Goal: Information Seeking & Learning: Learn about a topic

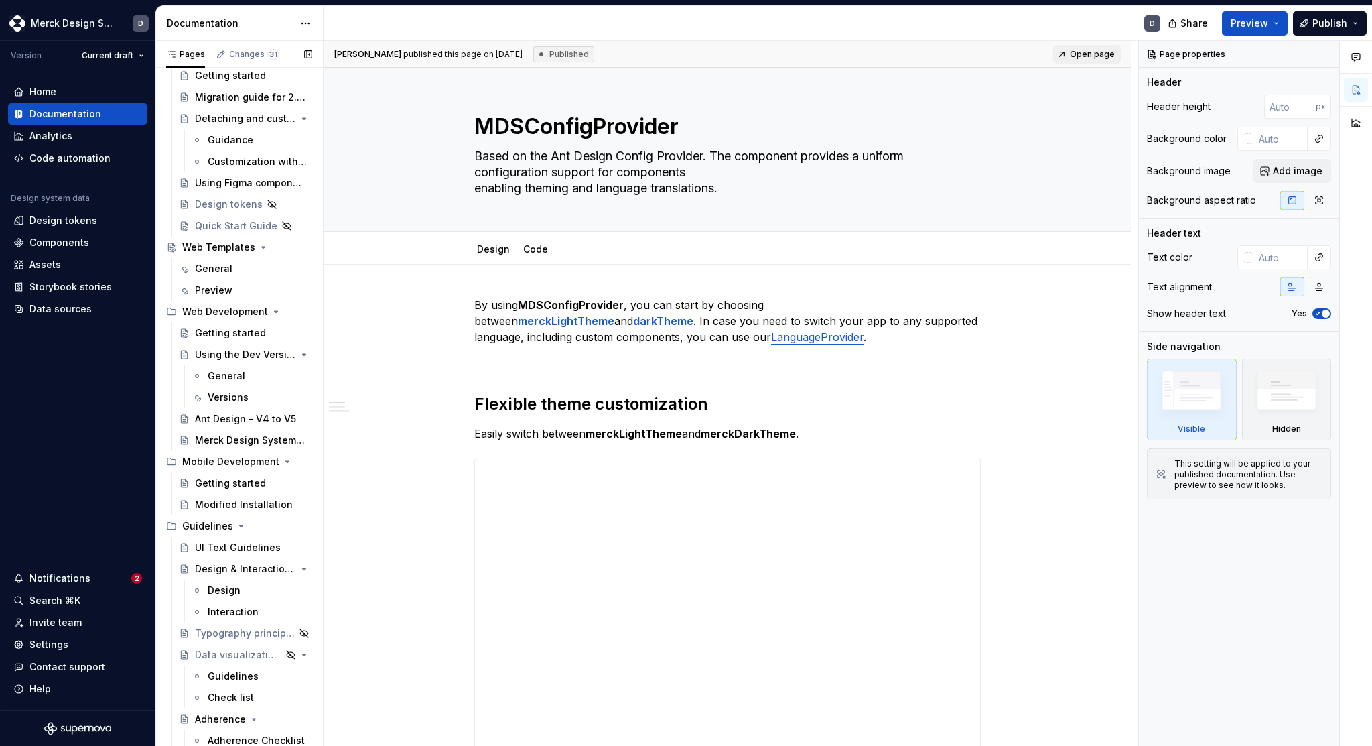
scroll to position [5373, 0]
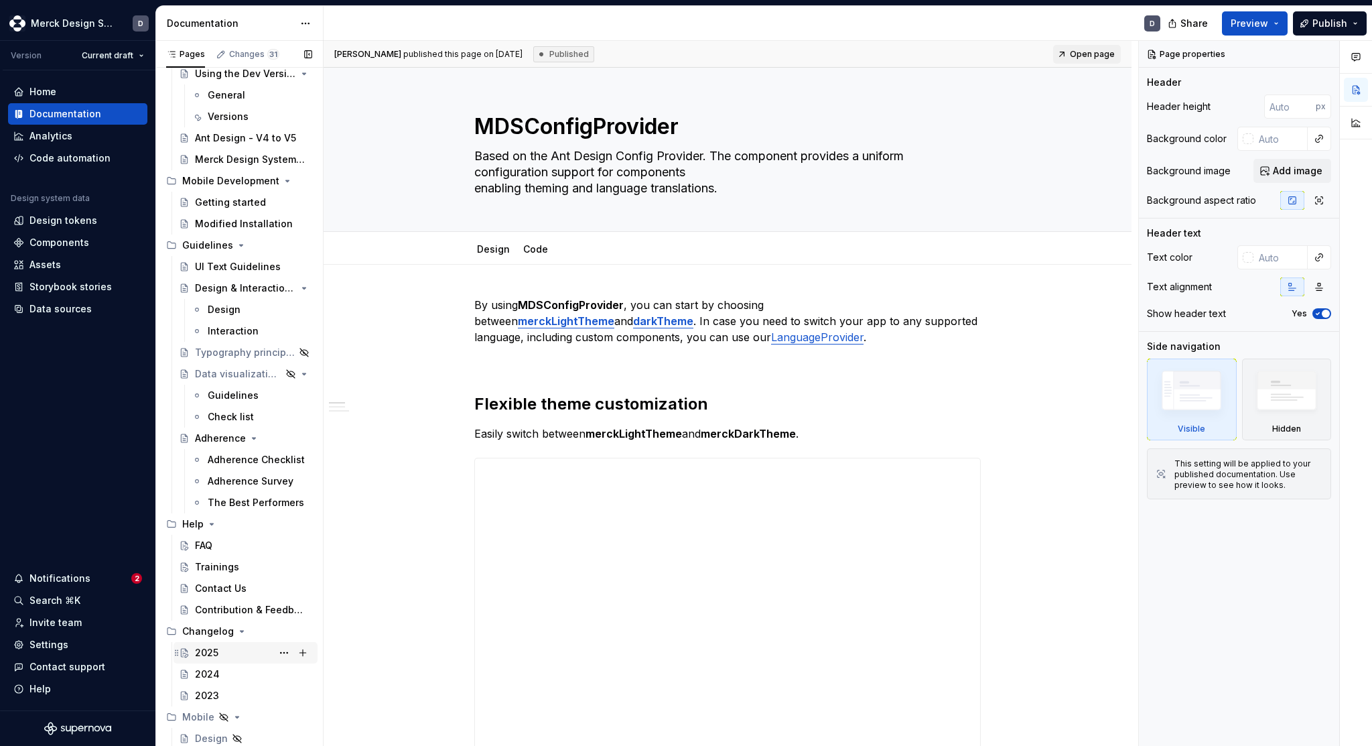
click at [210, 656] on div "2025" at bounding box center [206, 652] width 23 height 13
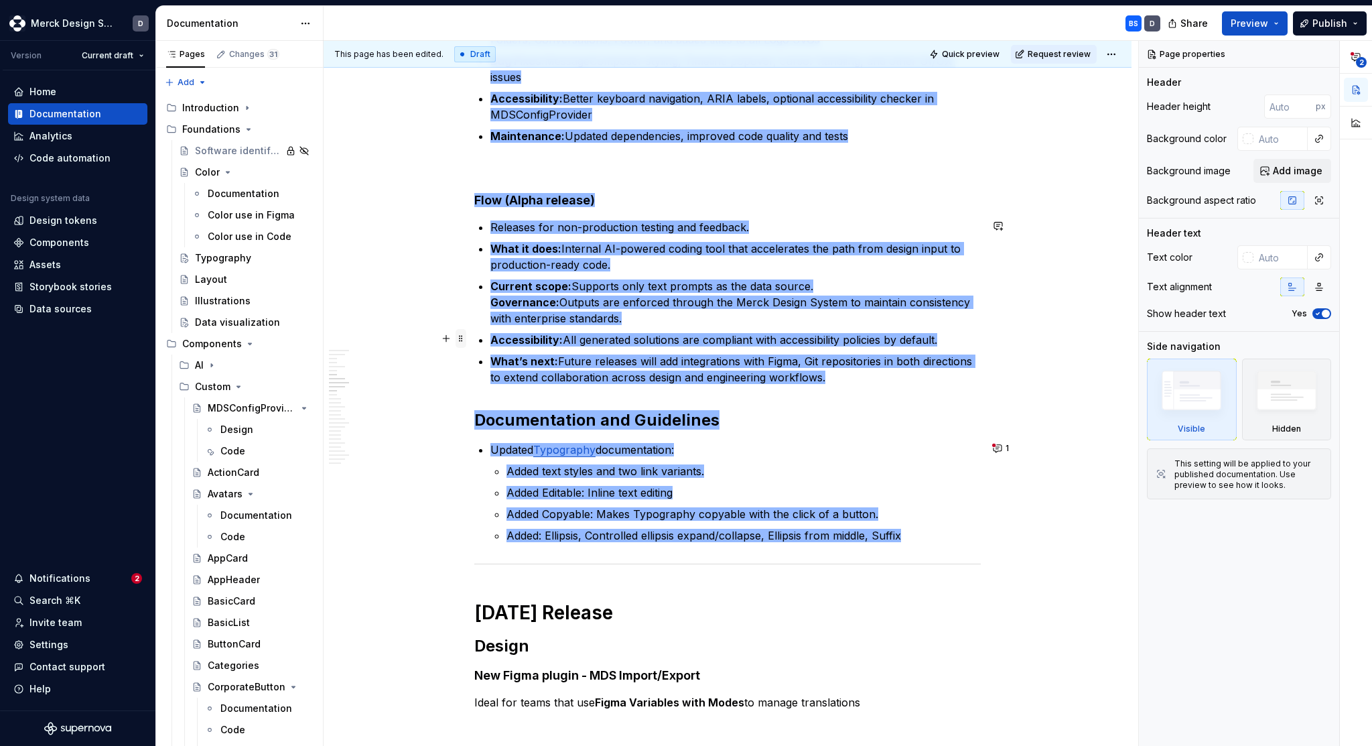
scroll to position [1912, 0]
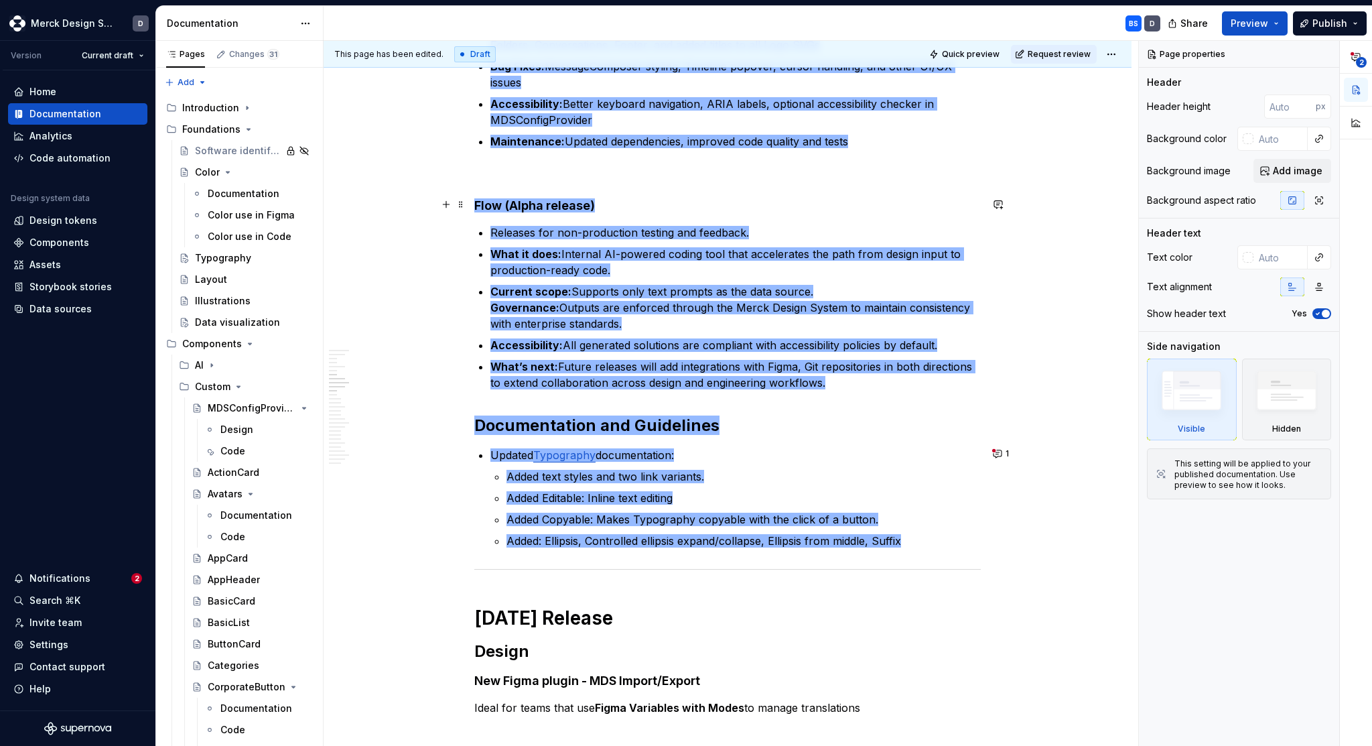
click at [681, 211] on h4 "Flow (Alpha release)" at bounding box center [727, 206] width 507 height 16
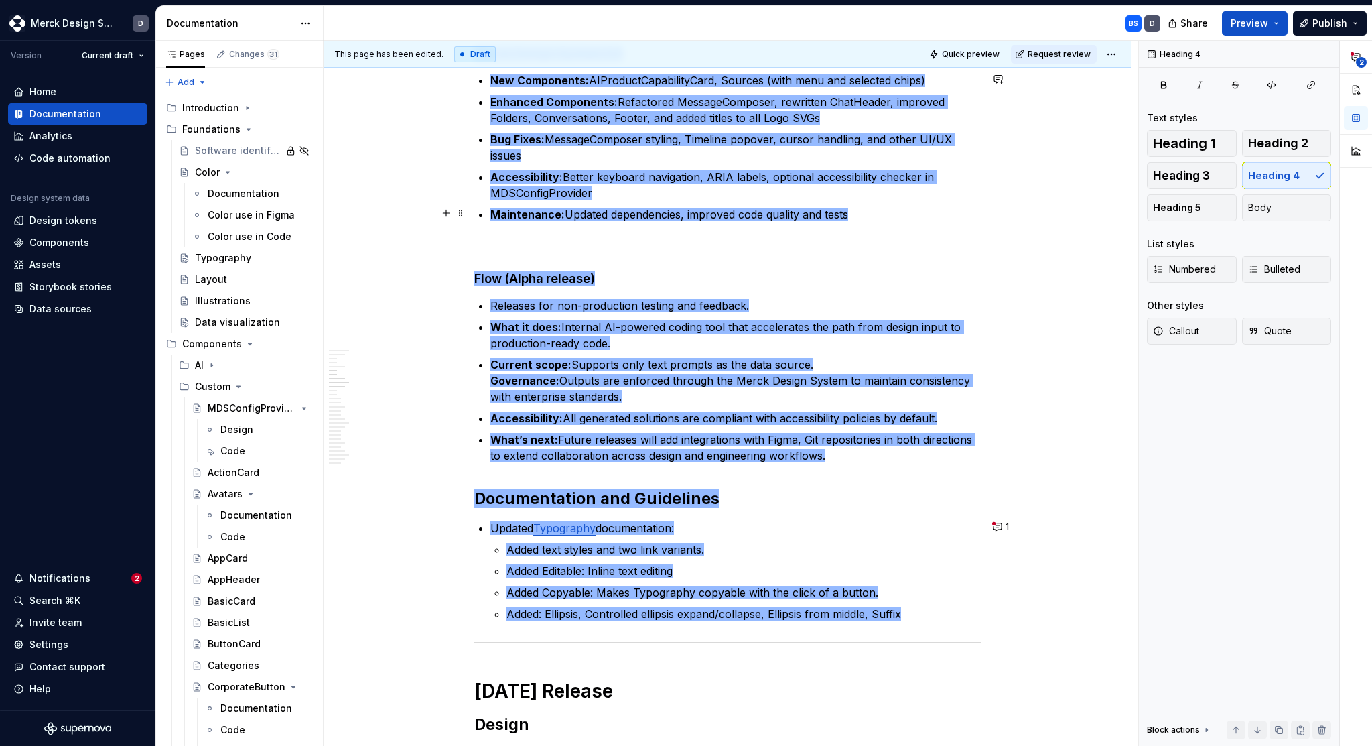
scroll to position [1829, 0]
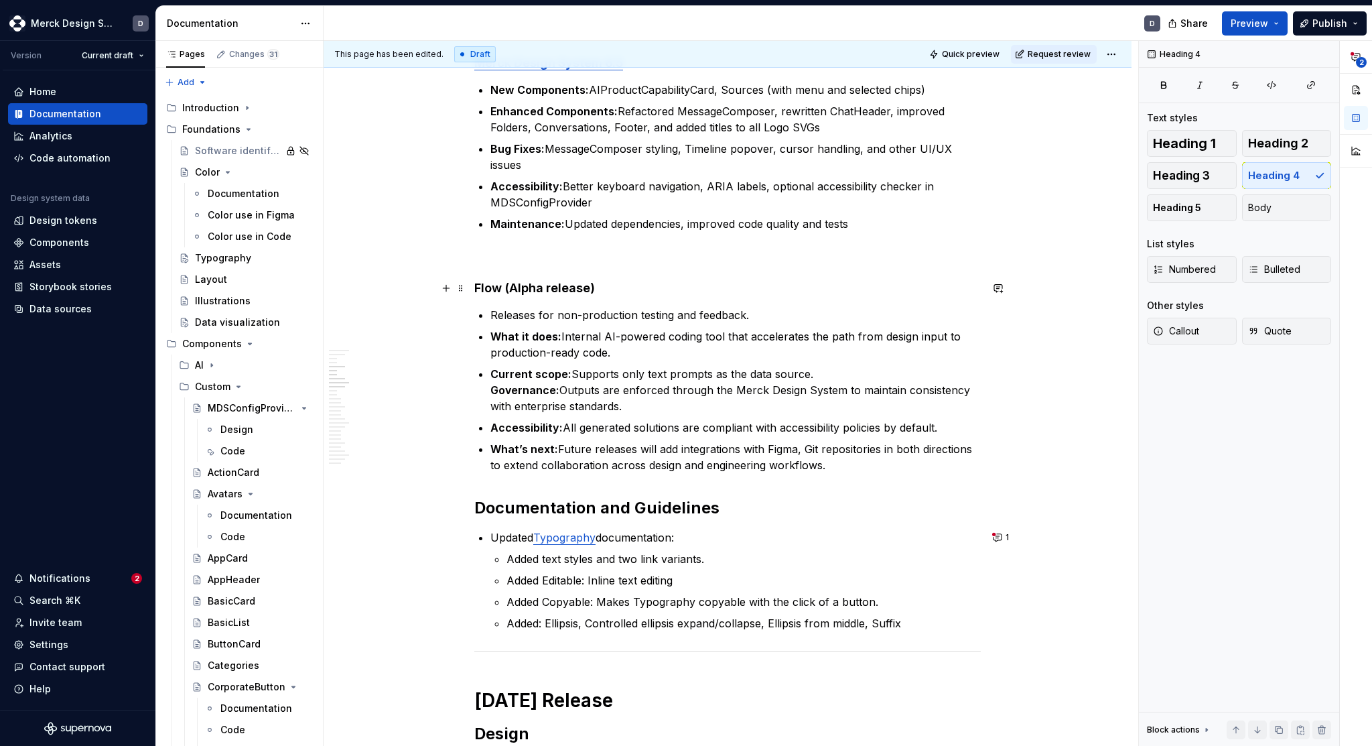
click at [622, 291] on h4 "Flow (Alpha release)" at bounding box center [727, 288] width 507 height 16
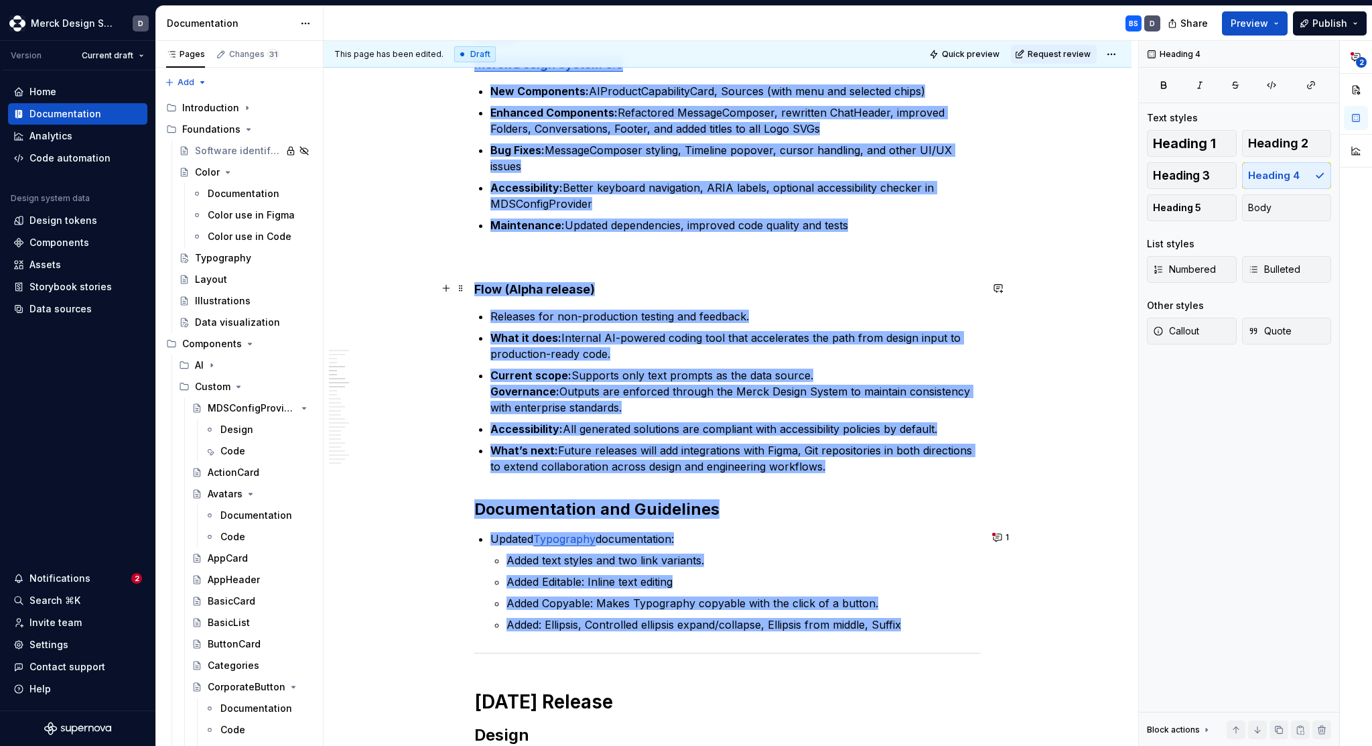
click at [621, 289] on h4 "Flow (Alpha release)" at bounding box center [727, 289] width 507 height 16
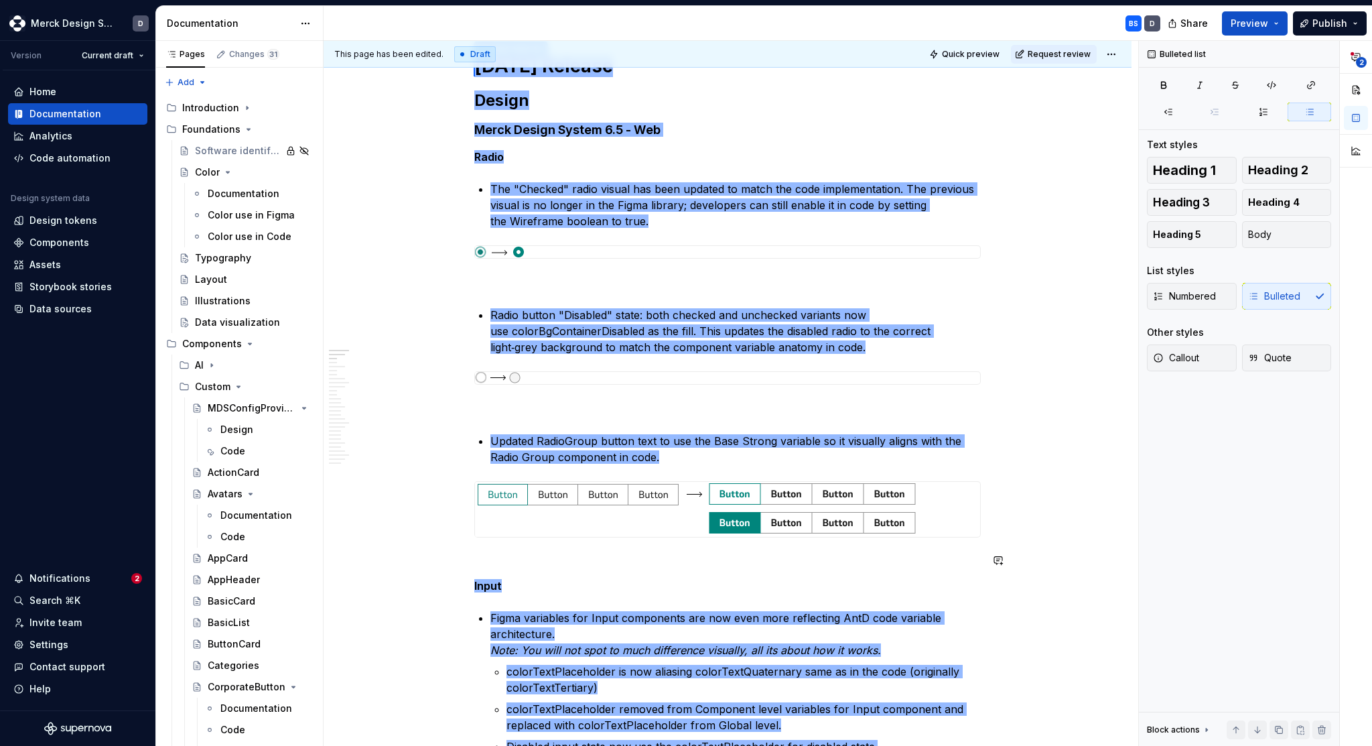
scroll to position [0, 0]
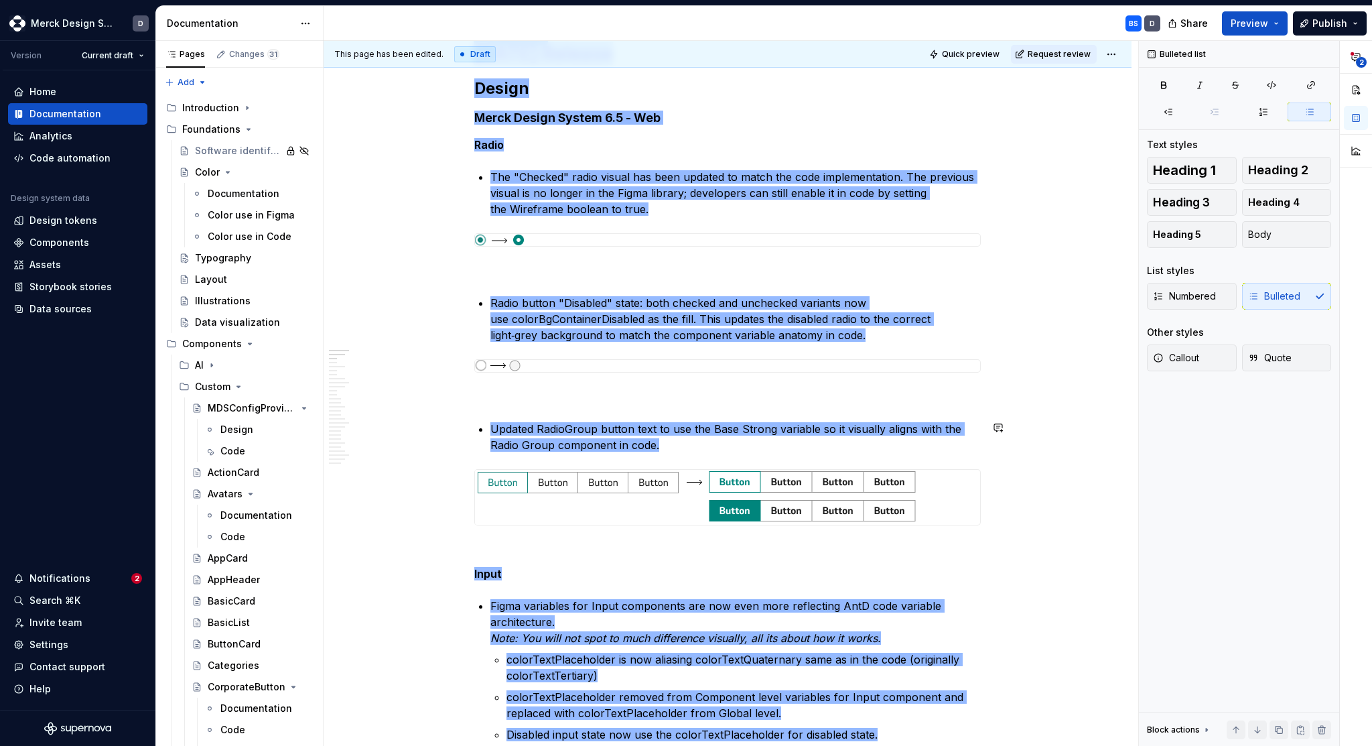
type textarea "*"
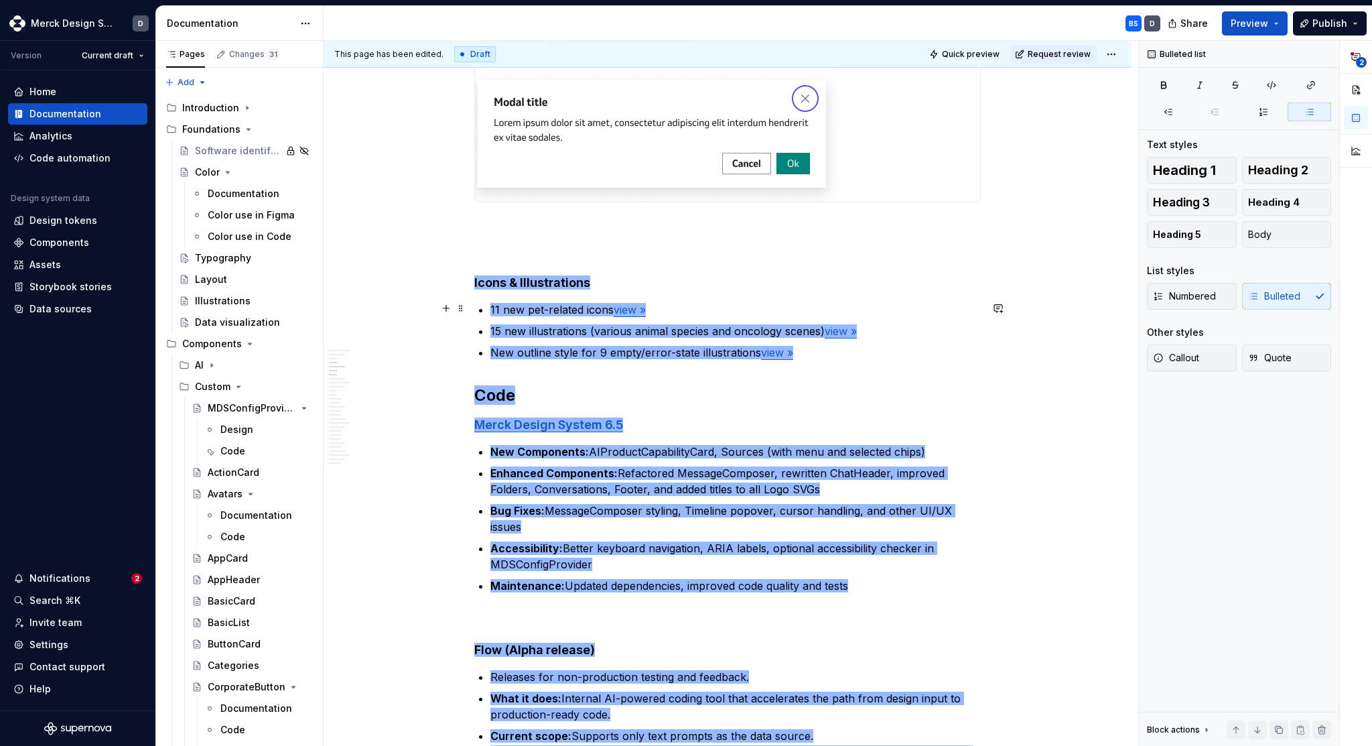
scroll to position [1927, 0]
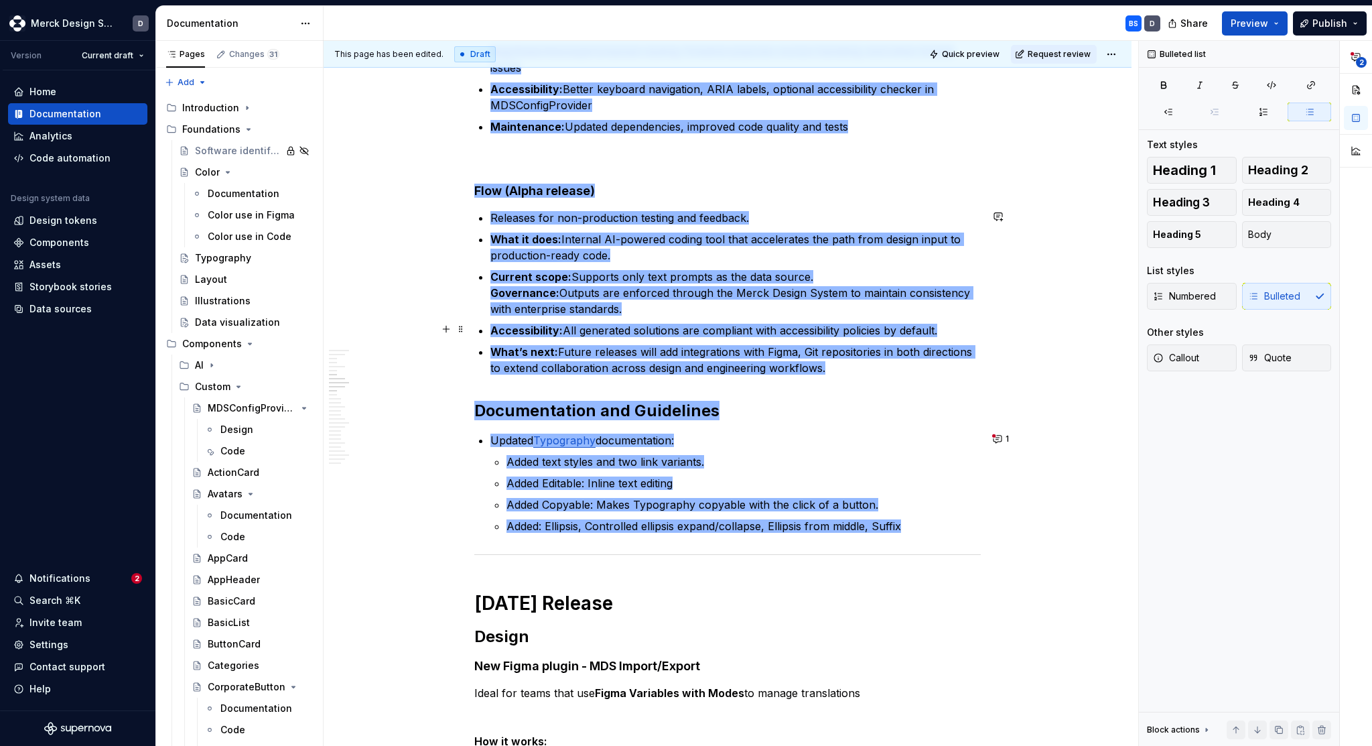
click at [921, 299] on p "Current scope: Supports only text prompts as the data source. Governance: Outpu…" at bounding box center [735, 293] width 490 height 48
click at [922, 310] on p "Current scope: Supports only text prompts as the data source. Governance: Outpu…" at bounding box center [735, 293] width 490 height 48
click at [864, 370] on p "What’s next: Future releases will add integrations with Figma, Git repositories…" at bounding box center [735, 360] width 490 height 32
click at [726, 432] on p "Updated Typography documentation:" at bounding box center [735, 440] width 490 height 16
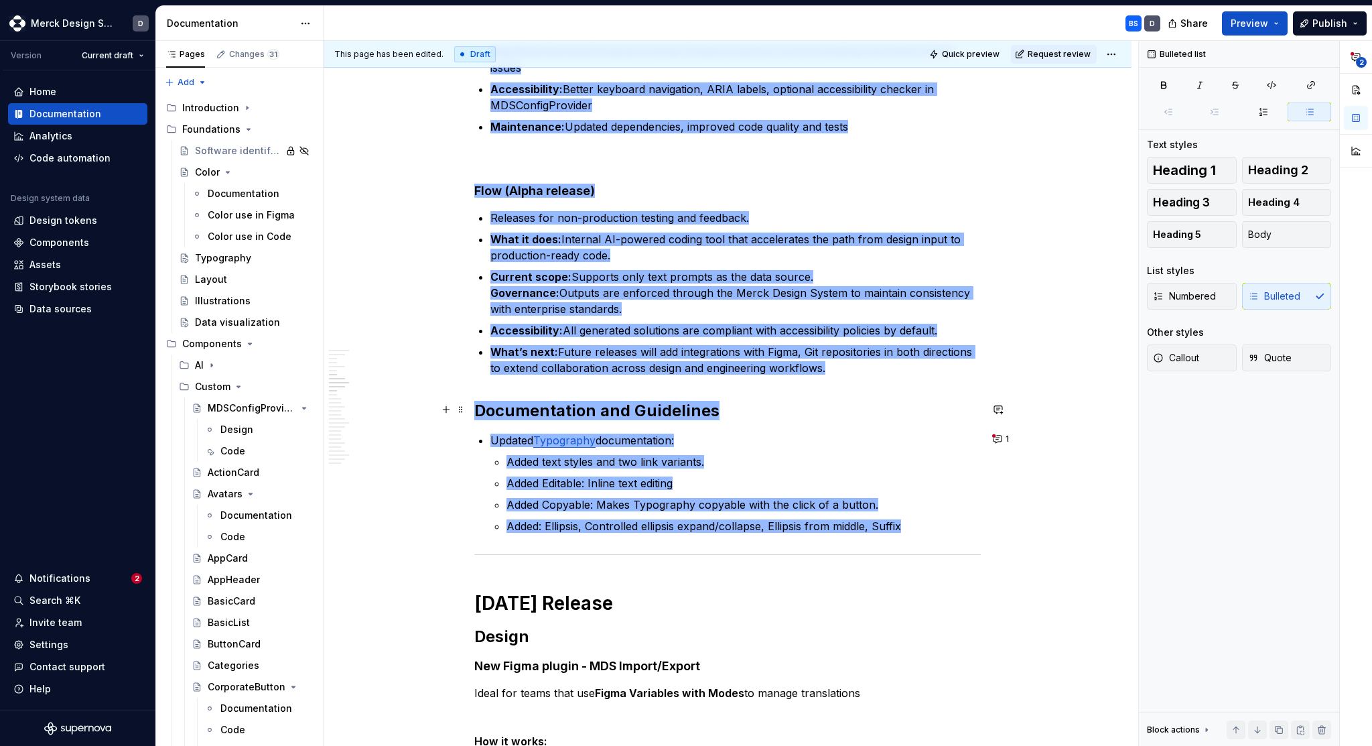
click at [752, 405] on h2 "Documentation and Guidelines" at bounding box center [727, 410] width 507 height 21
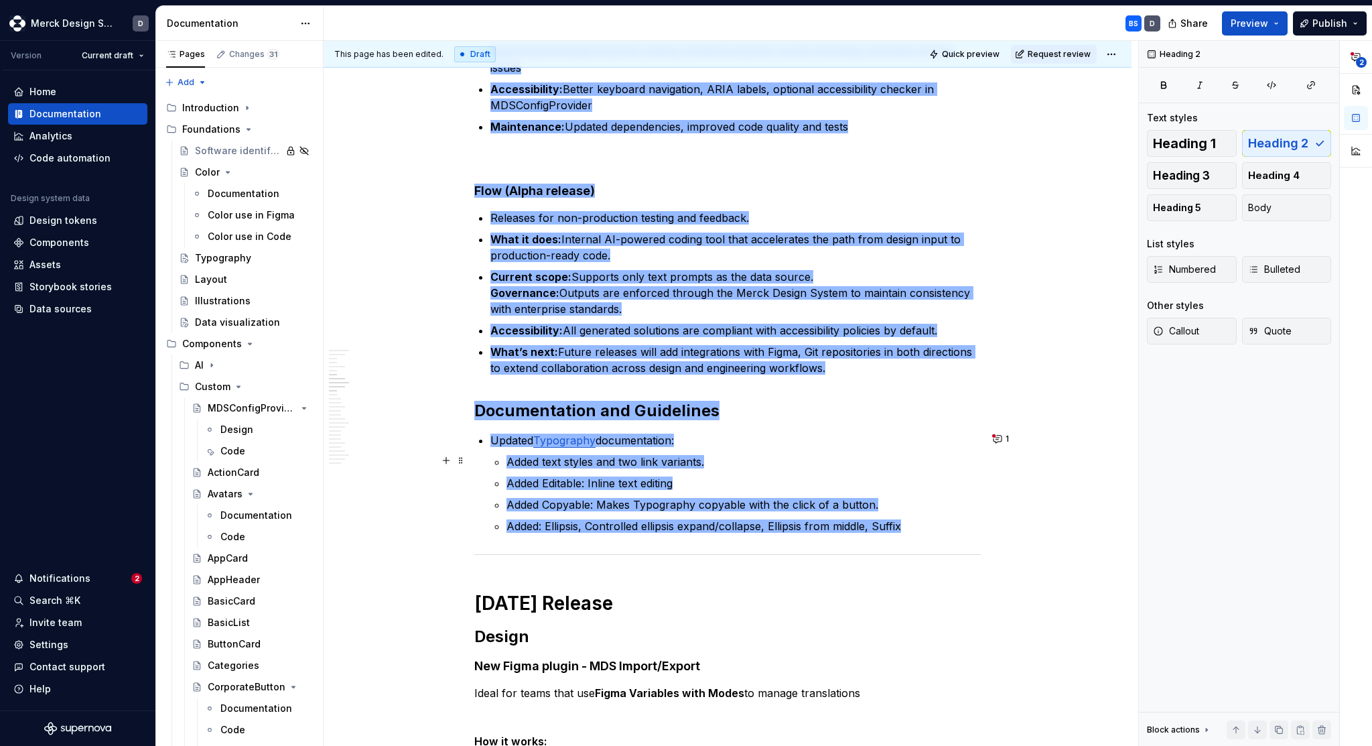
click at [737, 461] on p "Added text styles and two link variants." at bounding box center [744, 462] width 474 height 16
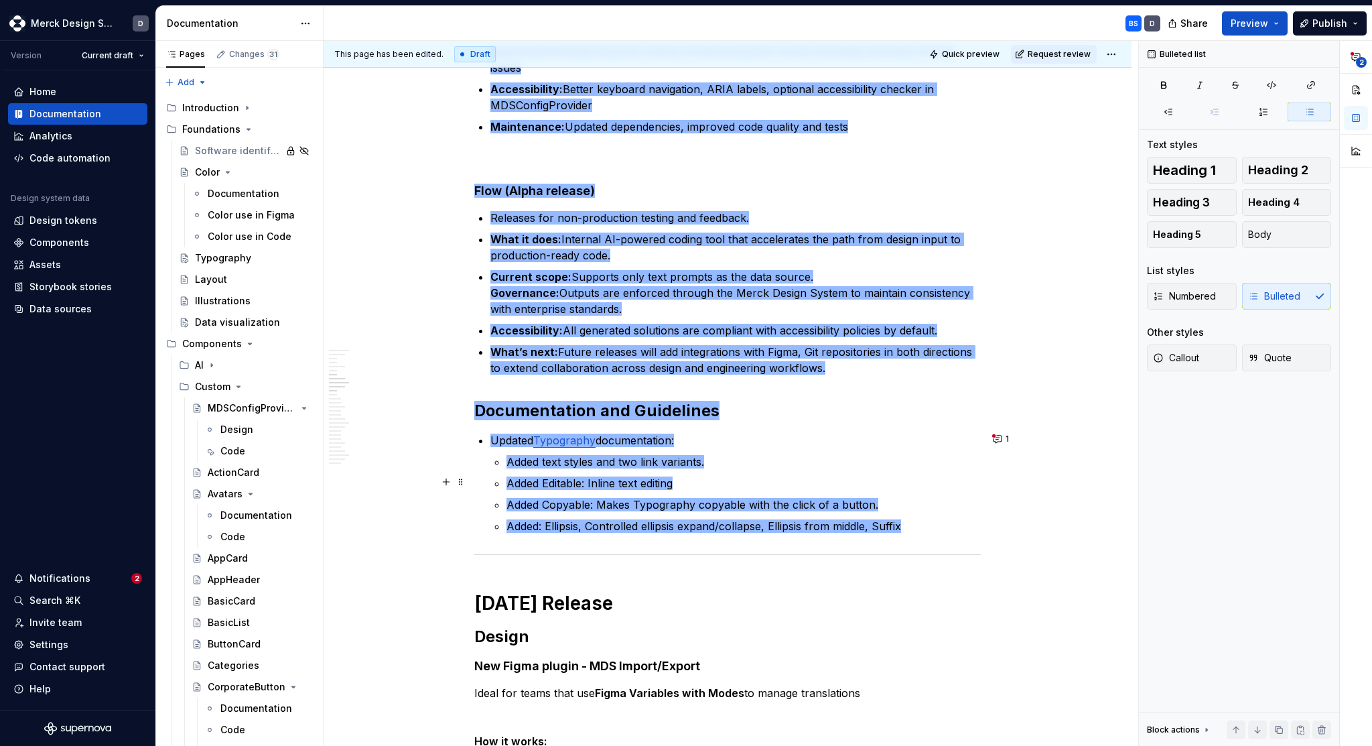
click at [737, 480] on p "Added Editable: Inline text editing" at bounding box center [744, 483] width 474 height 16
click at [896, 505] on p "Added Copyable: Makes Typography copyable with the click of a button." at bounding box center [744, 505] width 474 height 16
click at [915, 527] on p "Added: Ellipsis, Controlled ellipsis expand/collapse, Ellipsis from middle, Suf…" at bounding box center [744, 526] width 474 height 16
click at [825, 436] on p "Updated Typography documentation:" at bounding box center [735, 440] width 490 height 16
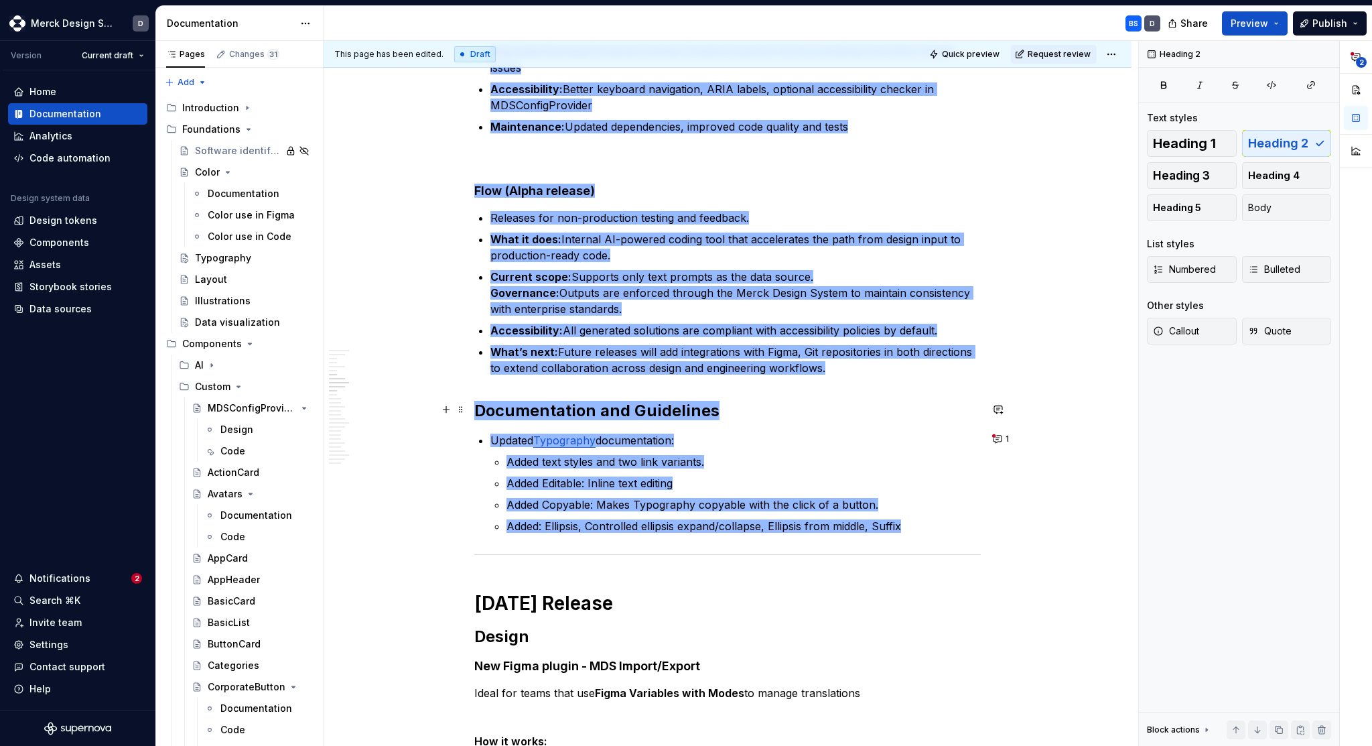
click at [832, 415] on h2 "Documentation and Guidelines" at bounding box center [727, 410] width 507 height 21
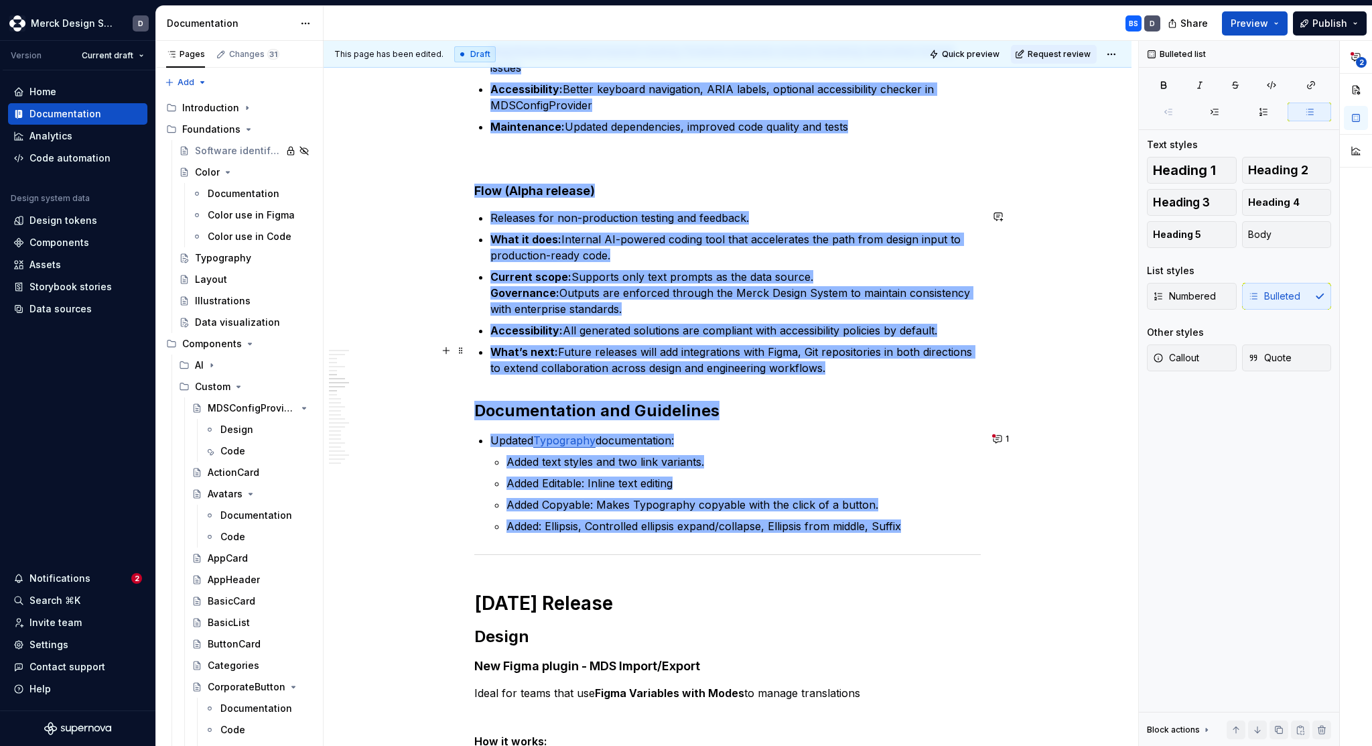
click at [859, 369] on p "What’s next: Future releases will add integrations with Figma, Git repositories…" at bounding box center [735, 360] width 490 height 32
click at [976, 319] on ul "Releases for non-production testing and feedback. What it does: Internal AI-pow…" at bounding box center [735, 293] width 490 height 166
click at [965, 326] on p "Accessibility: All generated solutions are compliant with accessibility policie…" at bounding box center [735, 330] width 490 height 16
click at [925, 314] on p "Current scope: Supports only text prompts as the data source. Governance: Outpu…" at bounding box center [735, 293] width 490 height 48
click at [939, 270] on p "Current scope: Supports only text prompts as the data source. Governance: Outpu…" at bounding box center [735, 293] width 490 height 48
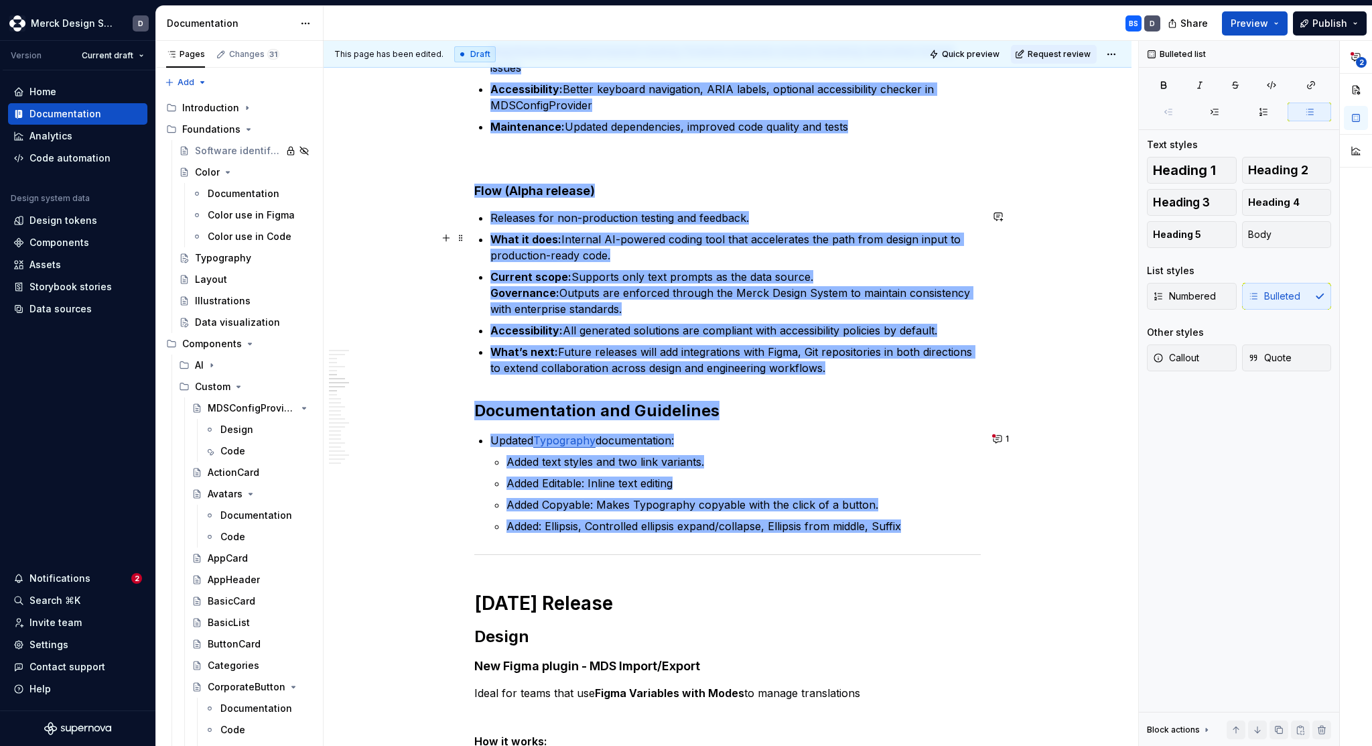
click at [918, 259] on p "What it does: Internal AI-powered coding tool that accelerates the path from de…" at bounding box center [735, 247] width 490 height 32
click at [888, 215] on p "Releases for non-production testing and feedback." at bounding box center [735, 218] width 490 height 16
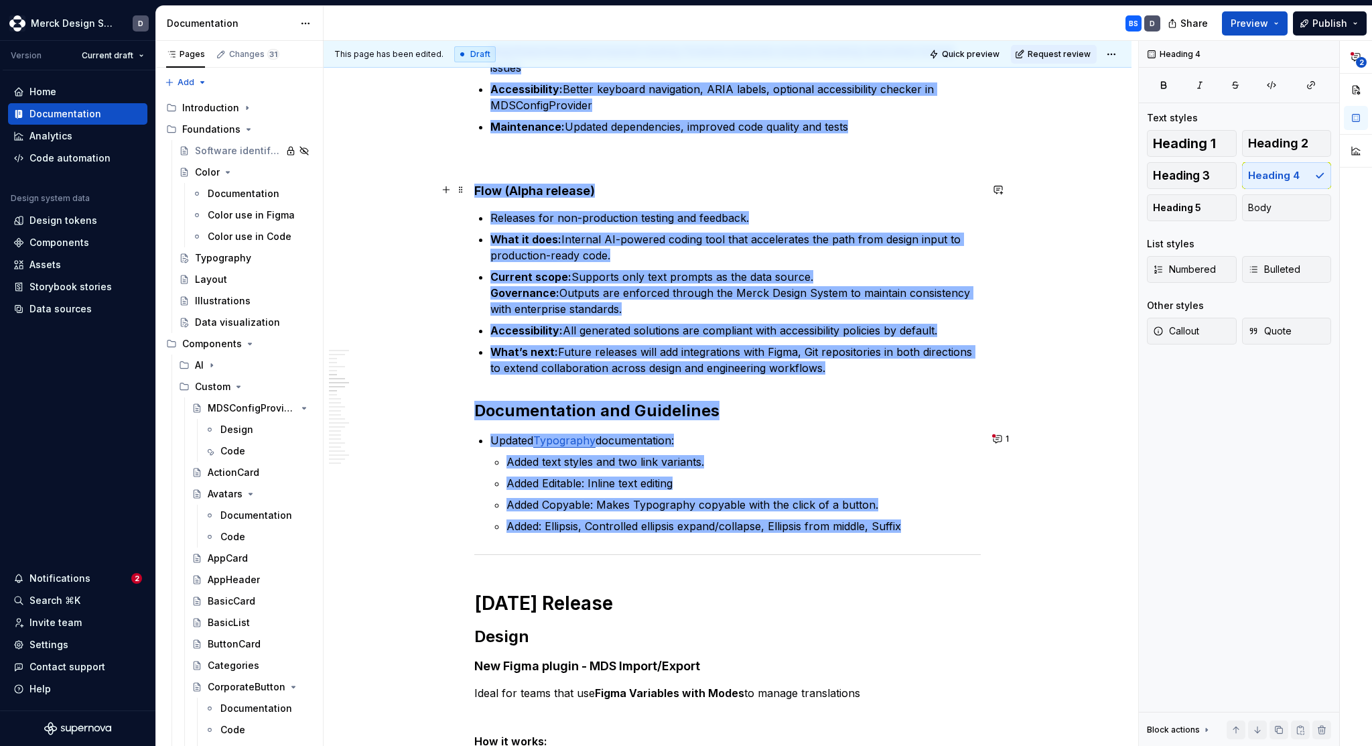
click at [782, 192] on h4 "Flow (Alpha release)" at bounding box center [727, 191] width 507 height 16
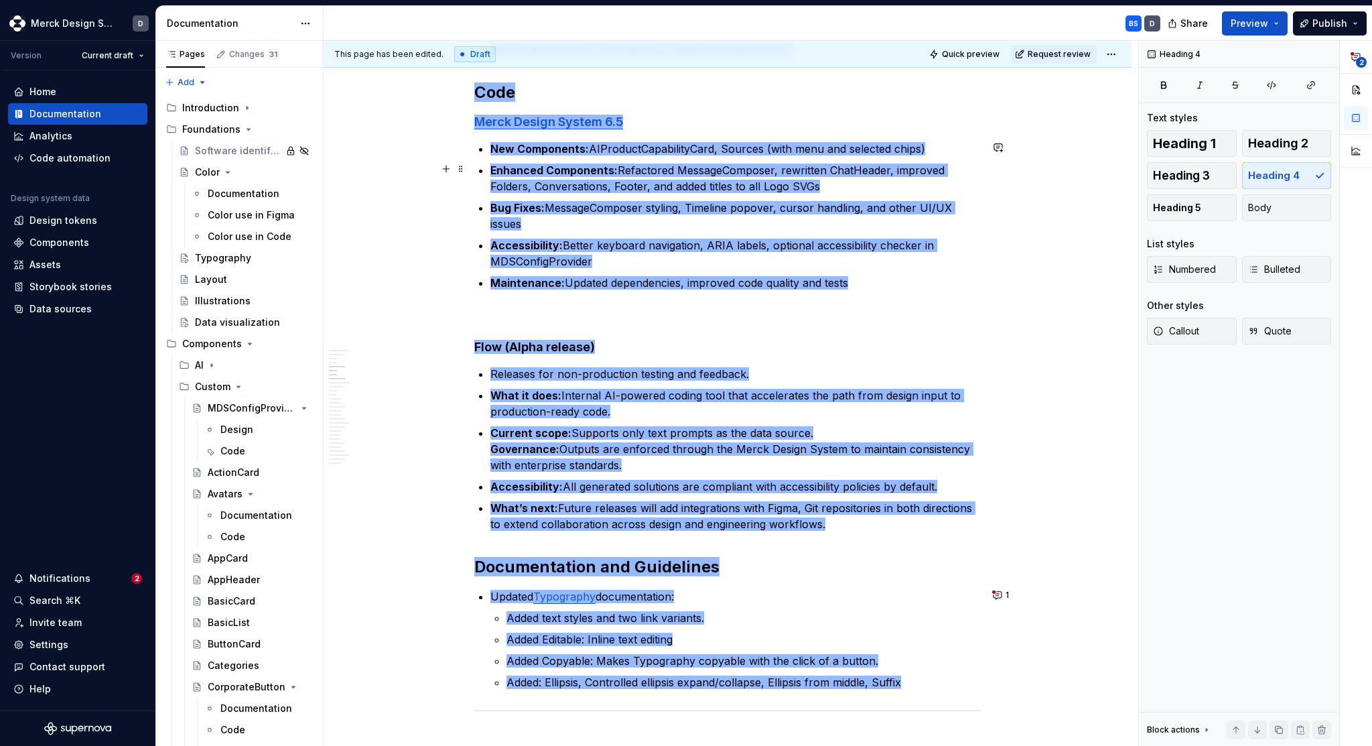
scroll to position [1772, 0]
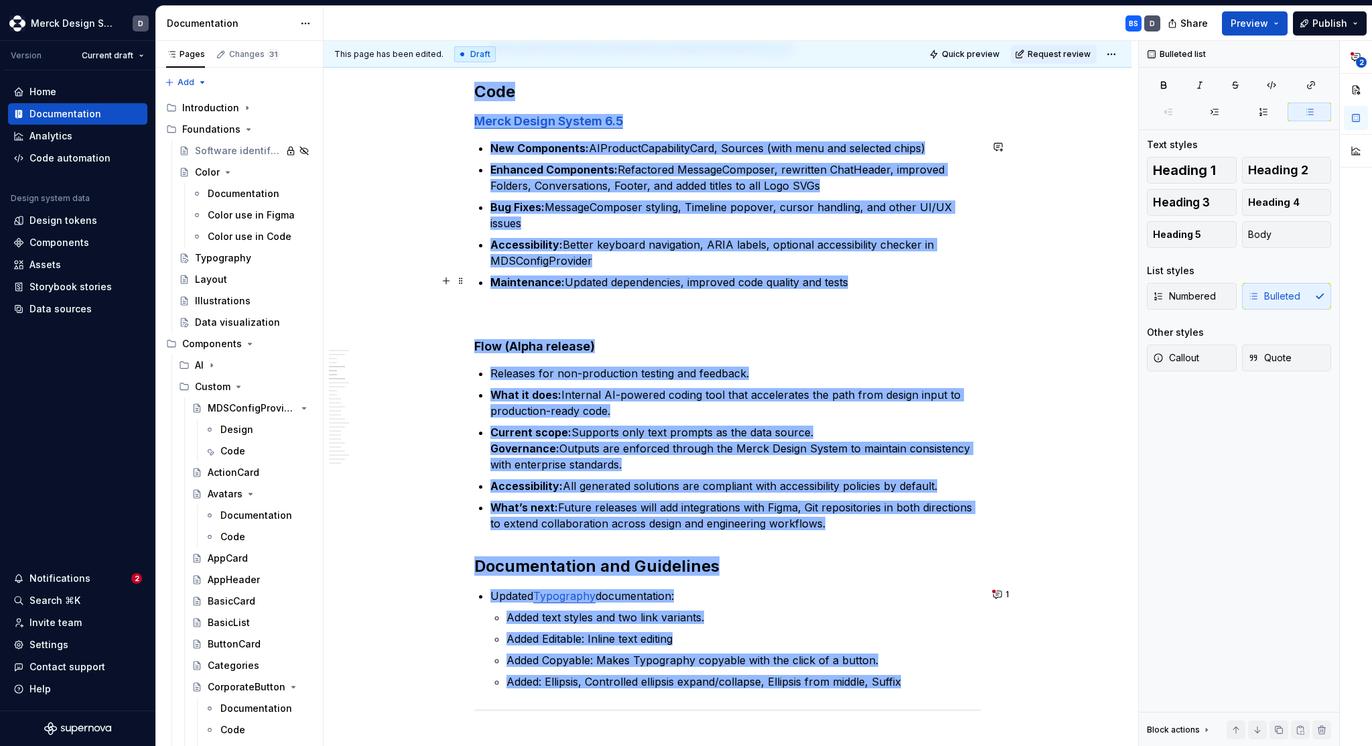
click at [895, 280] on p "Maintenance: Updated dependencies, improved code quality and tests" at bounding box center [735, 282] width 490 height 16
click at [864, 260] on p "Accessibility: Better keyboard navigation, ARIA labels, optional accessibility …" at bounding box center [735, 253] width 490 height 32
click at [903, 222] on p "Bug Fixes: MessageComposer styling, Timeline popover, cursor handling, and othe…" at bounding box center [735, 215] width 490 height 32
click at [899, 178] on p "Enhanced Components: Refactored MessageComposer, rewritten ChatHeader, improved…" at bounding box center [735, 177] width 490 height 32
click at [942, 149] on p "New Components: AIProductCapabilityCard, Sources (with menu and selected chips)" at bounding box center [735, 148] width 490 height 16
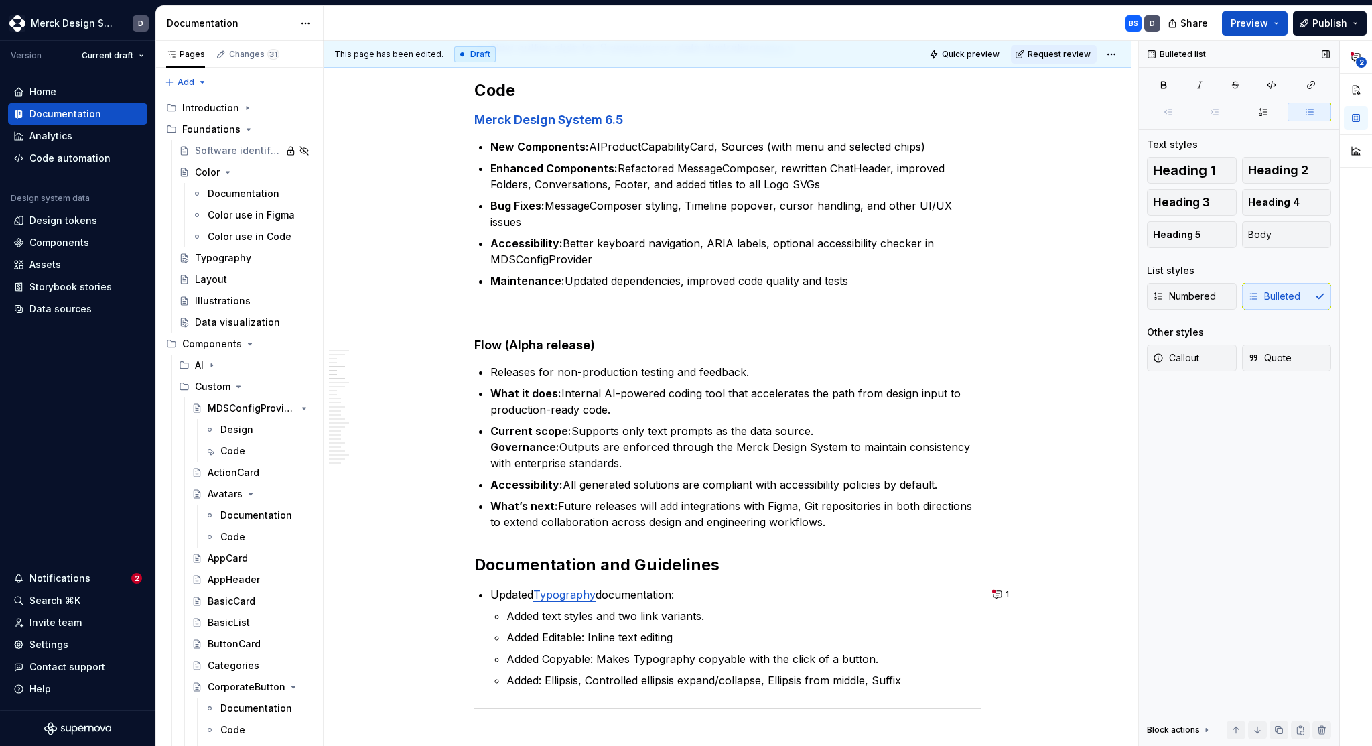
click at [1150, 509] on div "Bulleted list Text styles Heading 1 Heading 2 Heading 3 Heading 4 Heading 5 Bod…" at bounding box center [1239, 394] width 200 height 706
